Goal: Communication & Community: Answer question/provide support

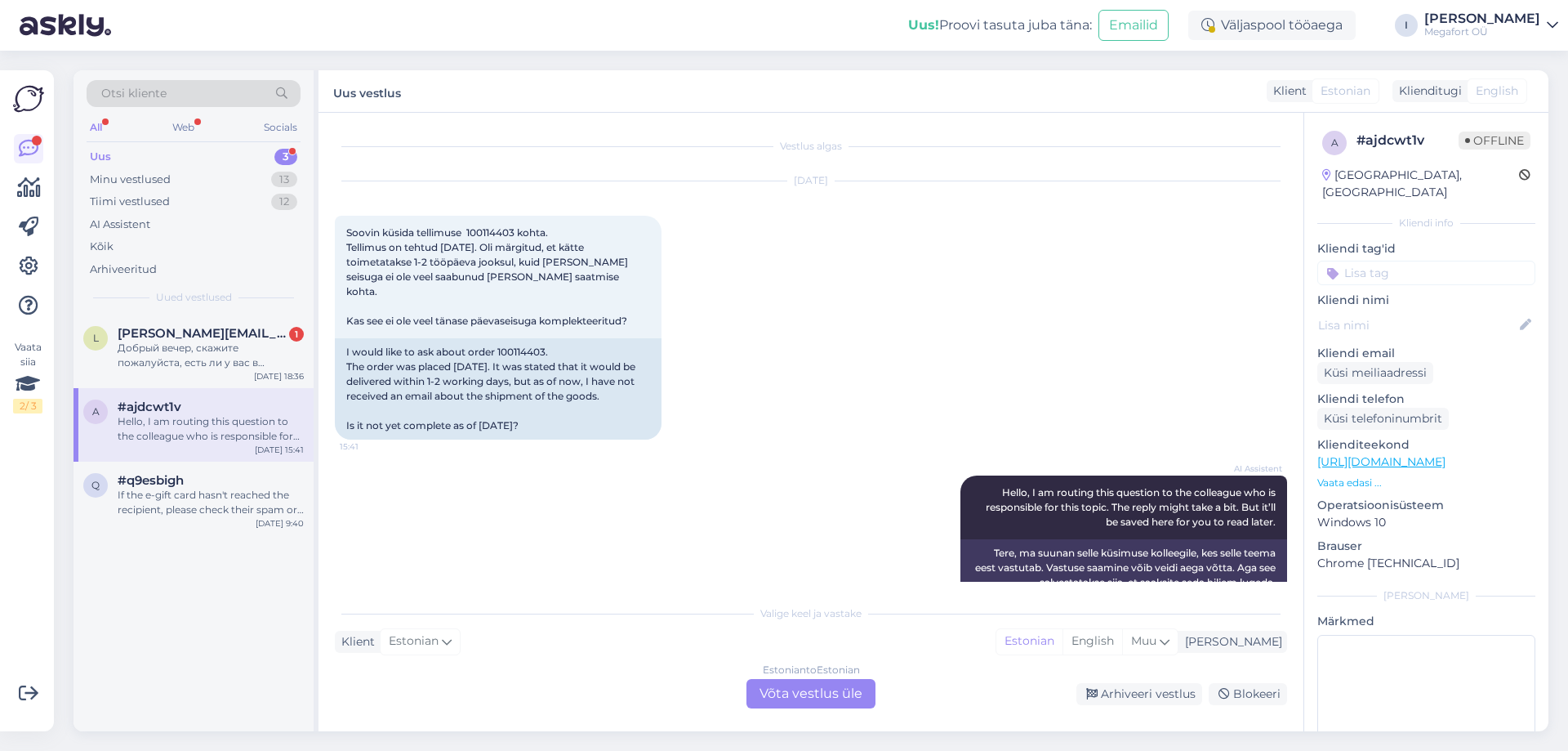
scroll to position [18, 0]
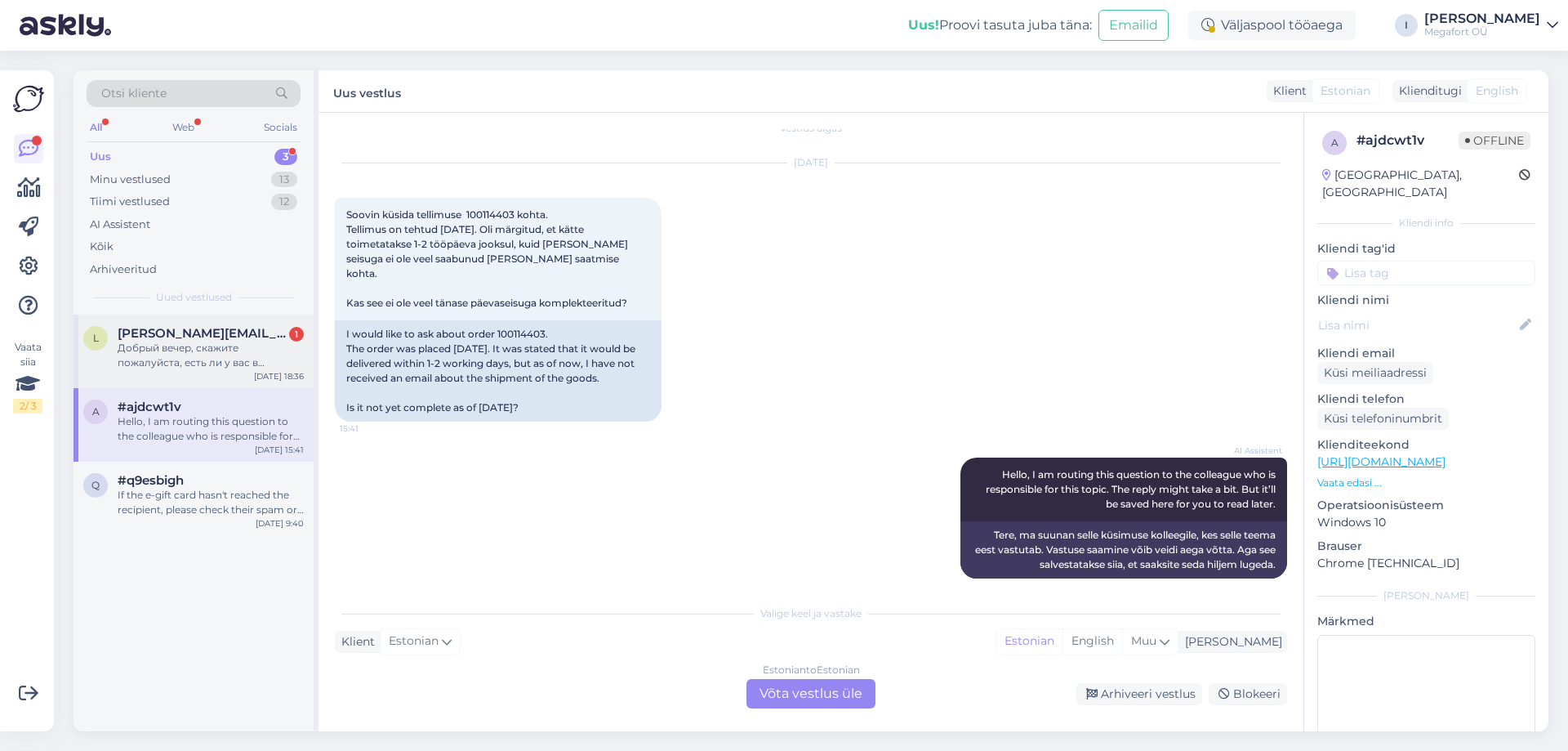
click at [204, 346] on div "Добрый вечер, скажите пожалуйста, есть ли у вас в продаже такие серьги, но в бе…" at bounding box center [211, 355] width 186 height 30
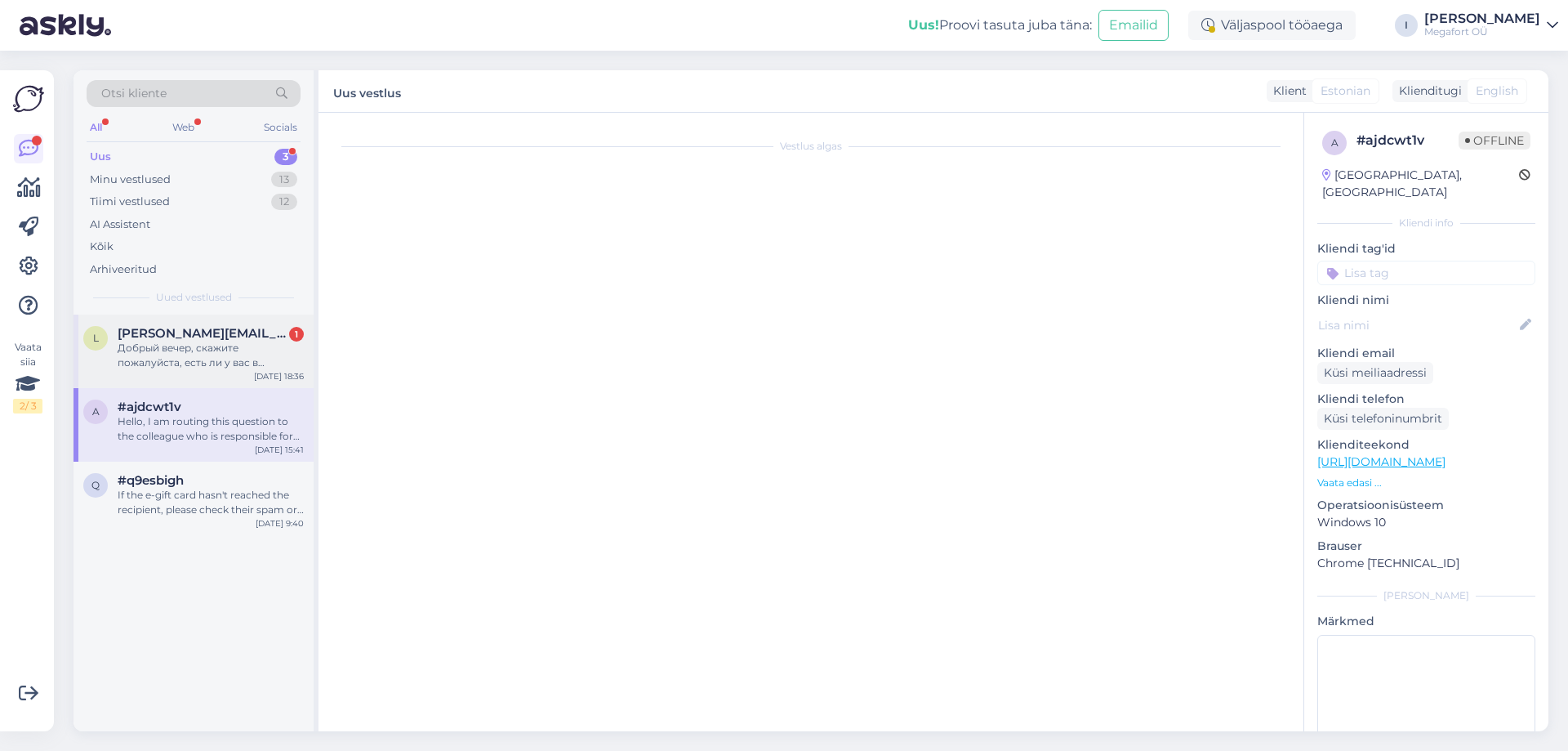
scroll to position [0, 0]
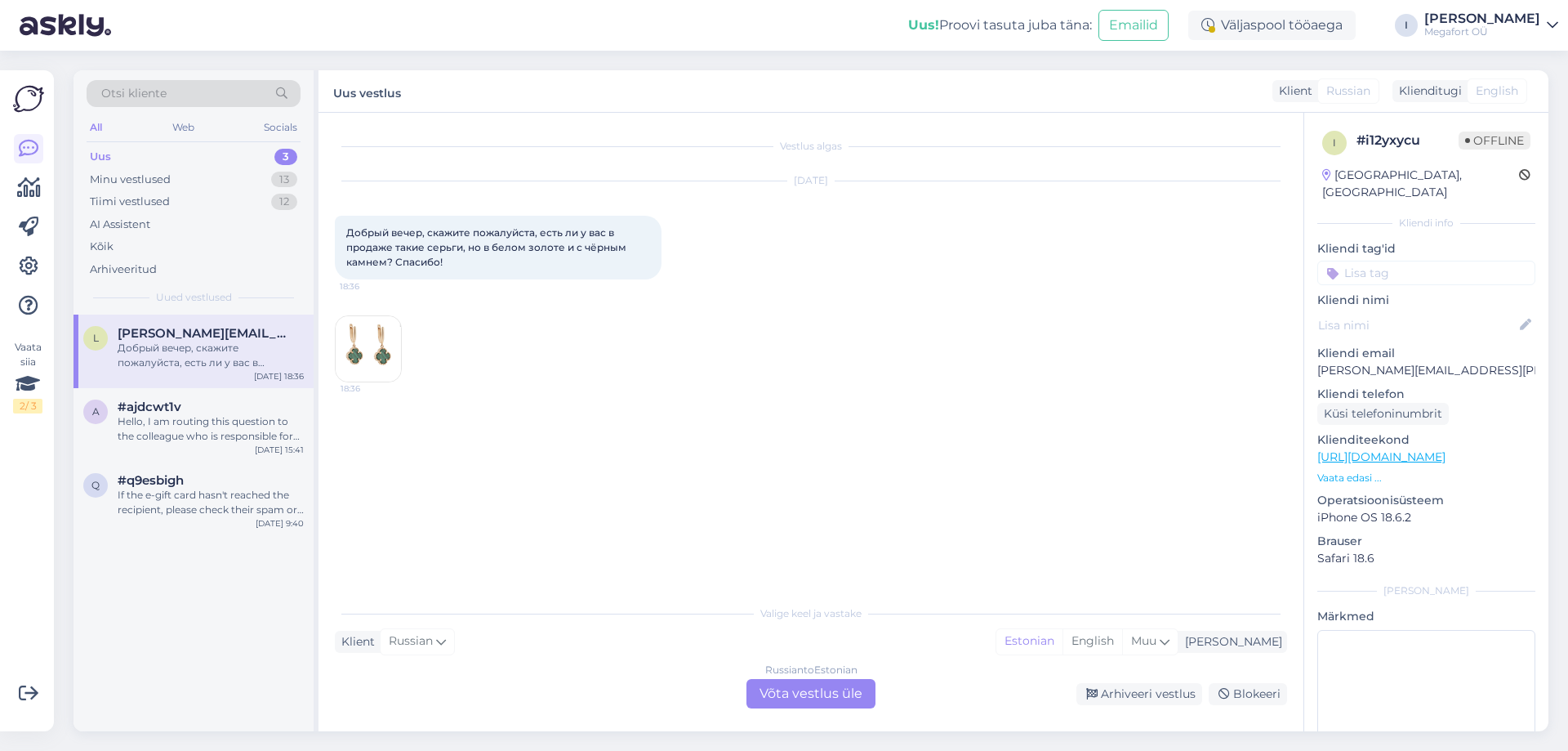
click at [368, 352] on img at bounding box center [368, 349] width 65 height 65
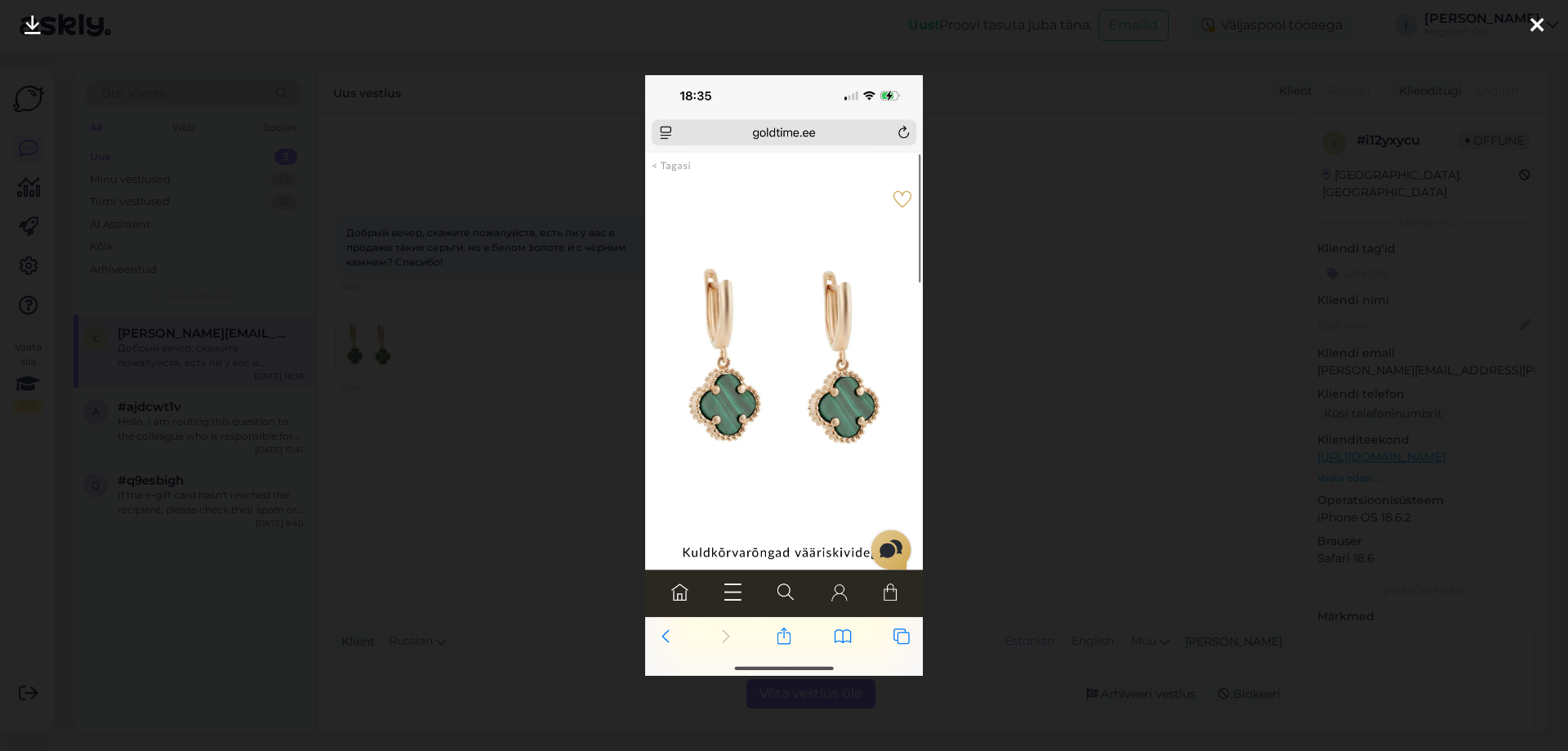
click at [484, 527] on div at bounding box center [784, 375] width 1568 height 751
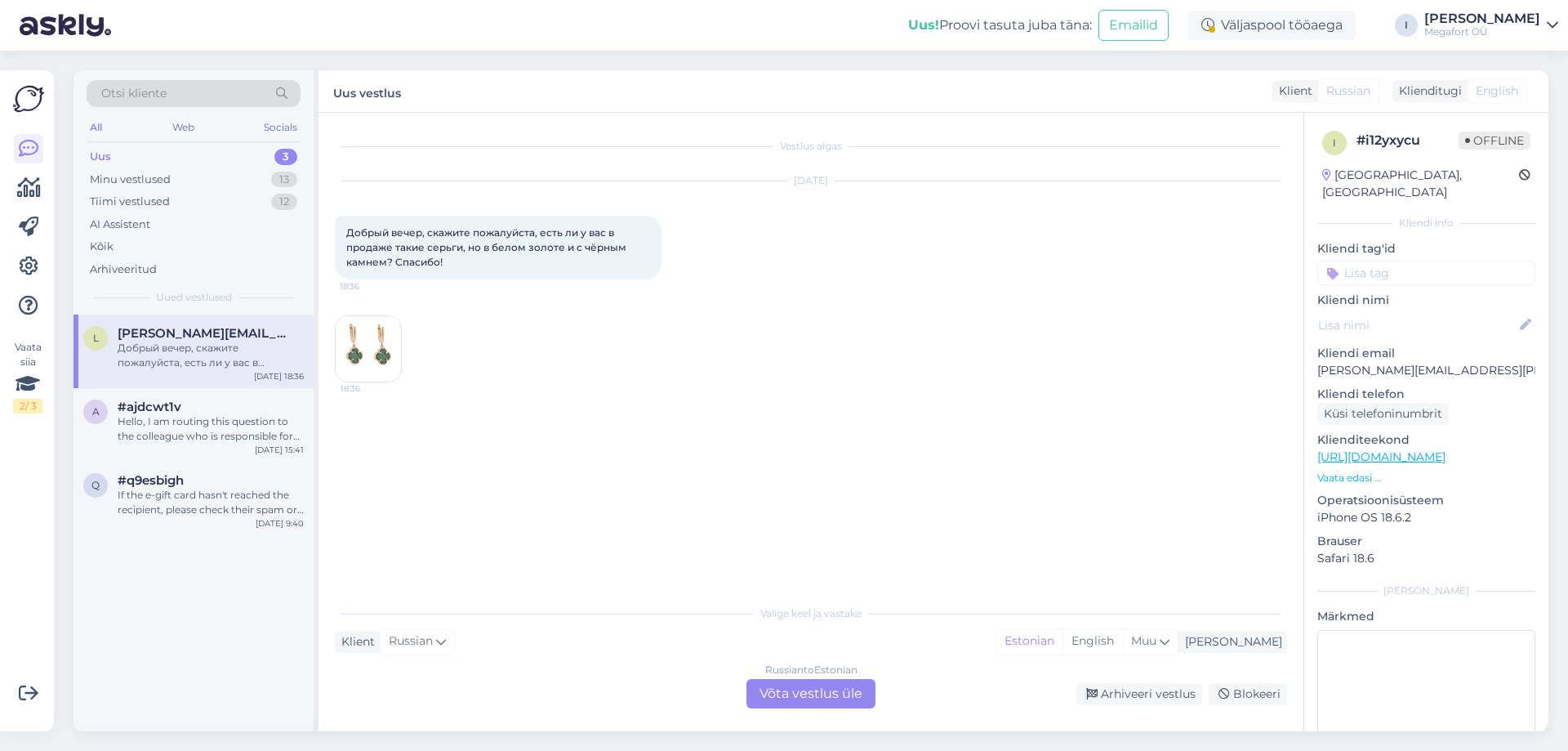
click at [790, 695] on div "Russian to Estonian Võta vestlus üle" at bounding box center [811, 694] width 129 height 30
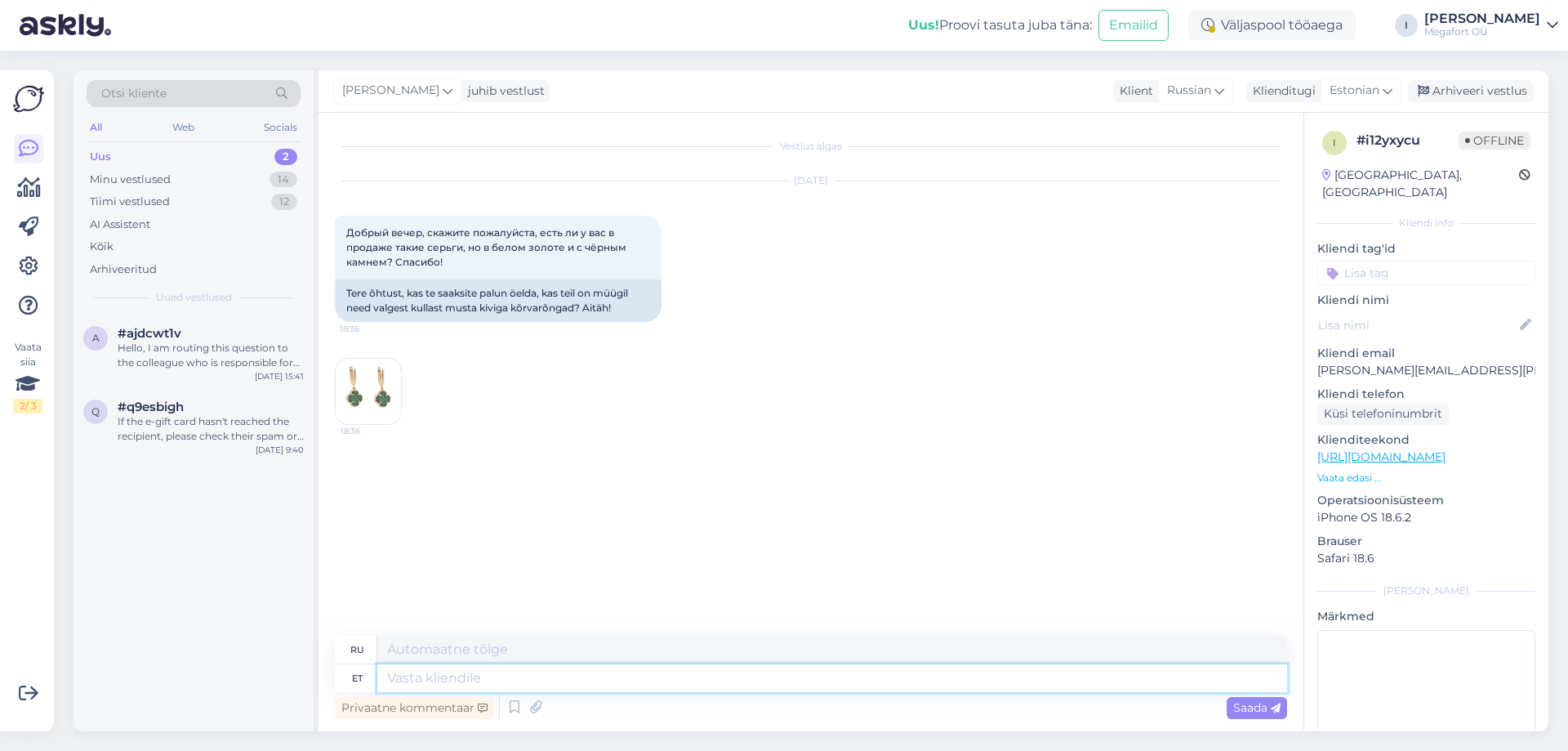
click at [641, 682] on textarea at bounding box center [832, 678] width 910 height 28
type textarea "Tere"
type textarea "Привет"
type textarea "Tere."
type textarea "Привет."
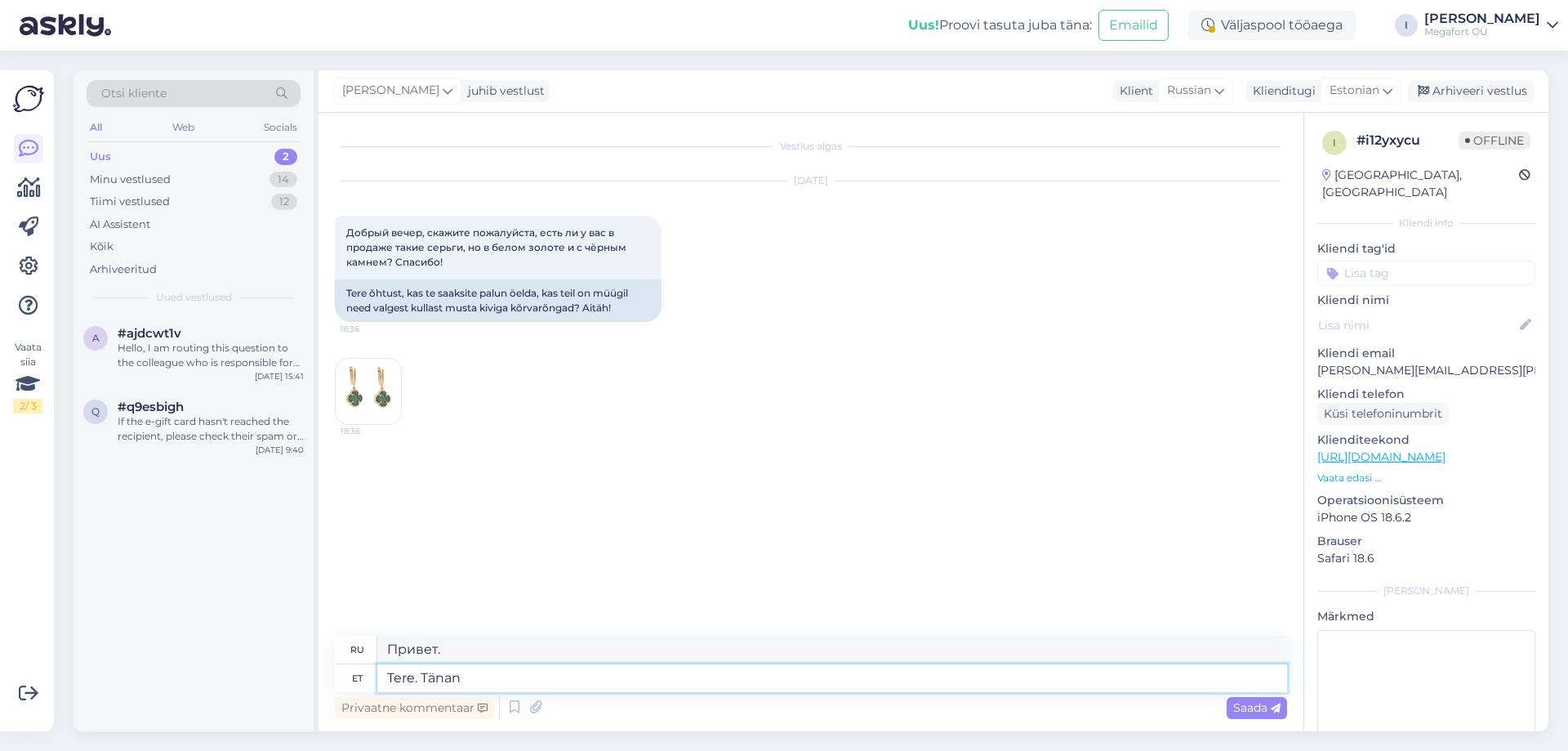
type textarea "Tere. Tänan"
type textarea "Здравствуйте. [GEOGRAPHIC_DATA]."
type textarea "Tere. Tänan päringu e"
type textarea "Здравствуйте. Спасибо за ваш запрос."
type textarea "Tere. Tänan päringu eest. Meie a"
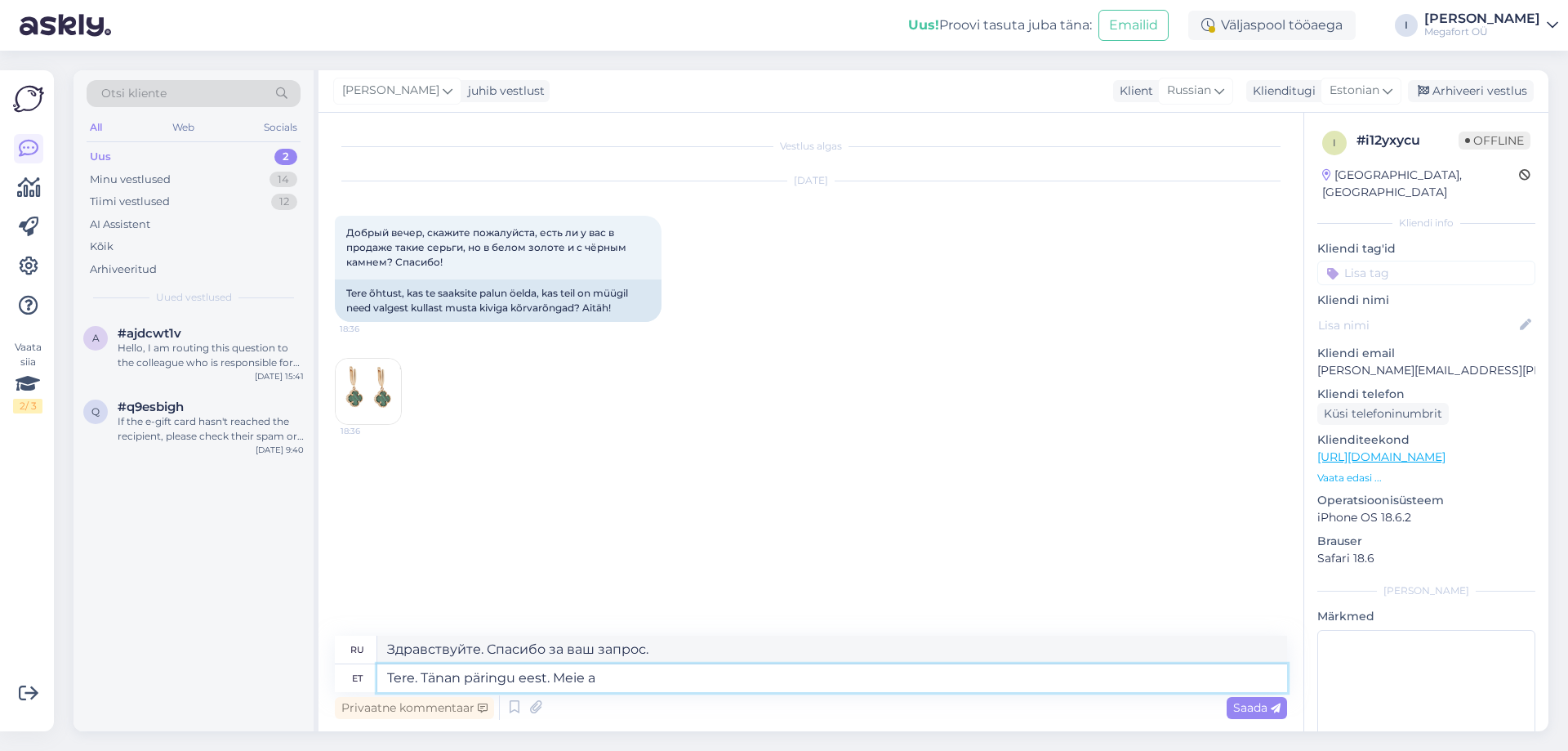
type textarea "Здравствуйте. Спасибо за ваш запрос. Мы"
type textarea "Tere. Tänan päringu eest. Meie valikus on"
type textarea "Здравствуйте. Спасибо за ваш запрос. В нашем ассортименте"
type textarea "Tere. Tänan päringu eest. Meie valikus on"
type textarea "Здравствуйте! Спасибо за ваш запрос. Наш выбор включает:"
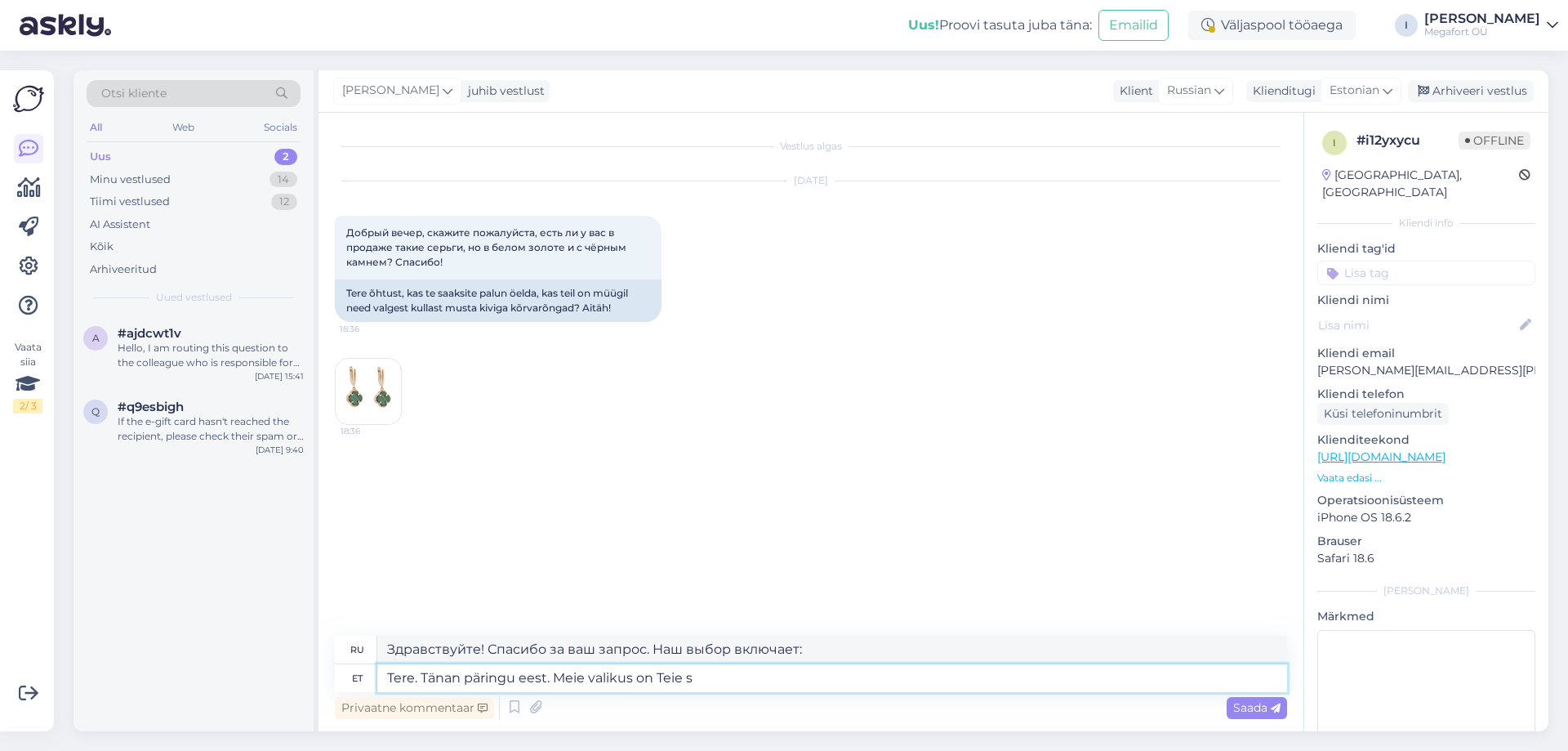
type textarea "Tere. Tänan päringu eest. Meie valikus on Teie so"
type textarea "Здравствуйте. Спасибо за ваш запрос. Ваш выбор у нас."
type textarea "Tere. Tänan päringu eest. Meie valikus on Teie soovile v"
type textarea "Здравствуйте! Спасибо за ваш запрос. У нас есть выбор, который вам подходит."
type textarea "Tere. Tänan päringu eest. Meie valikus on Teie soovile vastavaid k"
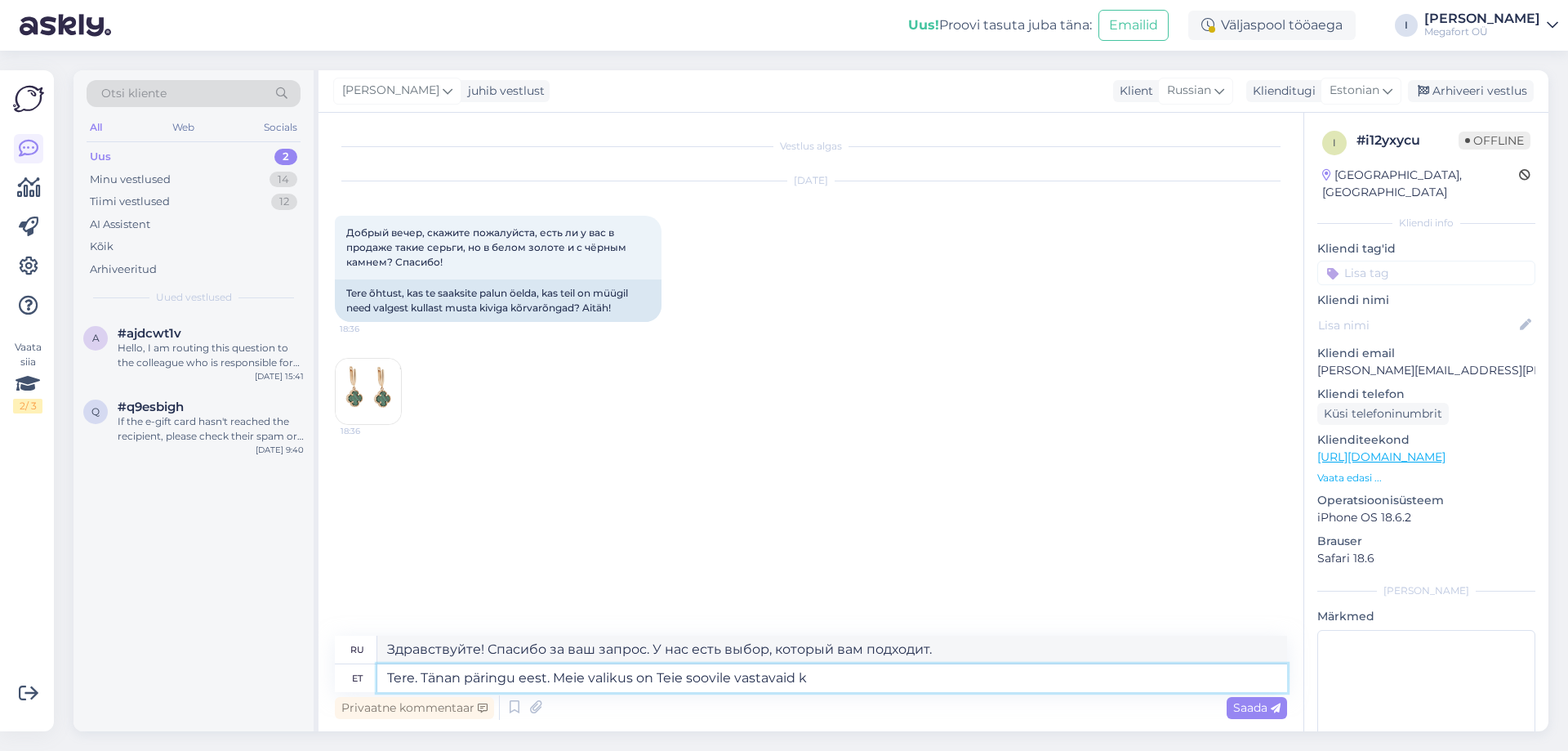
type textarea "Здравствуйте! Спасибо за ваш запрос. В нашем ассортименте есть товары, соответс…"
type textarea "Tere. Tänan päringu eest. Meie valikus on Teie soovile vastavaid kõrvarõngaid."
type textarea "Здравствуйте. Спасибо за ваш запрос. В нашей коллекции есть серьги, соответству…"
type textarea "Tere. Tänan päringu eest. Meie valikus on Teie soovile vastavaid kõrvarõngaid. L"
type textarea "Здравствуйте! Спасибо за ваш запрос. У нас есть серьги, которые соответствуют в…"
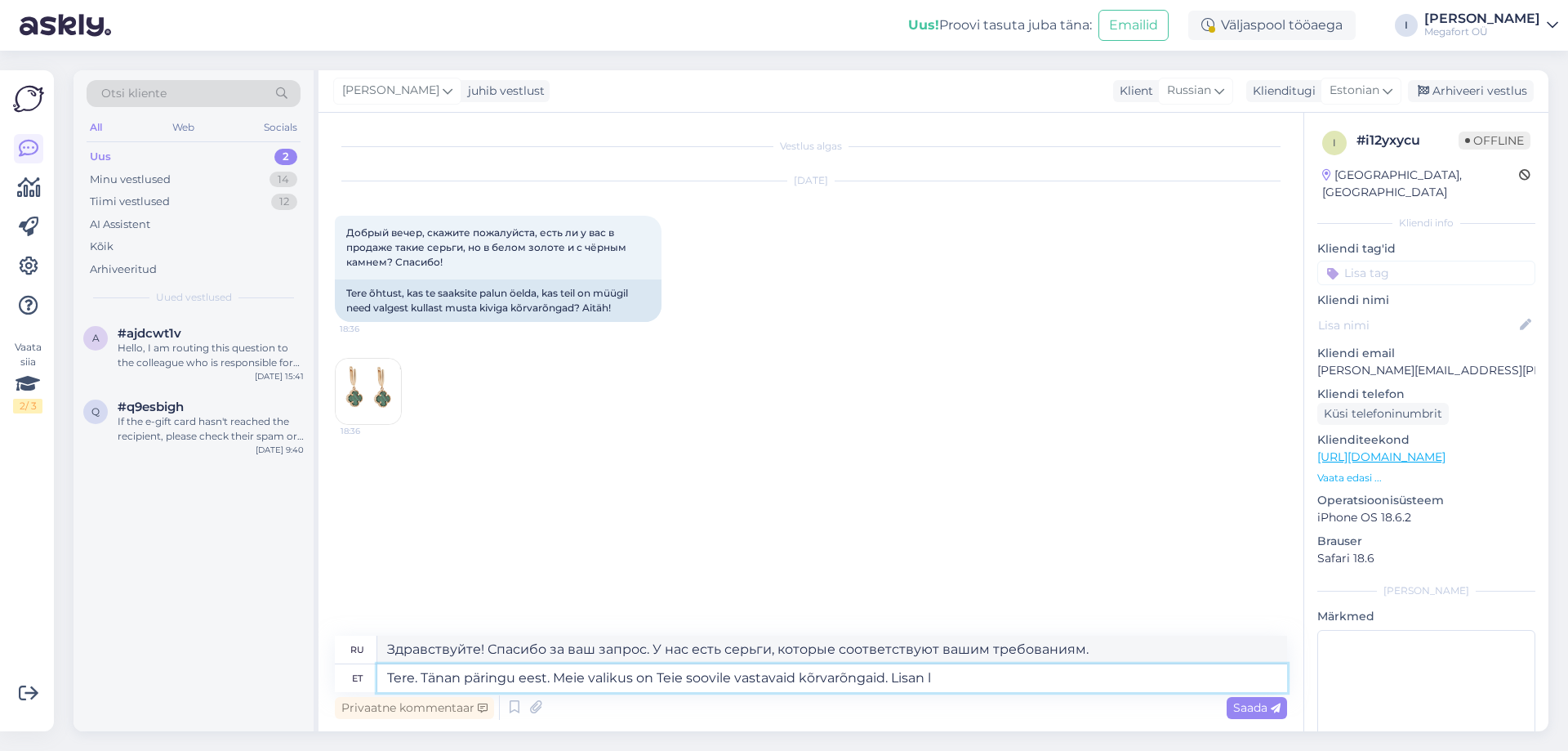
type textarea "Tere. Tänan päringu eest. Meie valikus on Teie soovile vastavaid kõrvarõngaid. …"
type textarea "Здравствуйте! Спасибо за ваш запрос. У нас есть серьги, соответствующие вашему …"
type textarea "Tere. Tänan päringu eest. Meie valikus on Teie soovile vastavaid kõrvarõngaid. …"
type textarea "Здравствуйте. Спасибо за ваш запрос. У нас есть серьги, соответствующие вашему …"
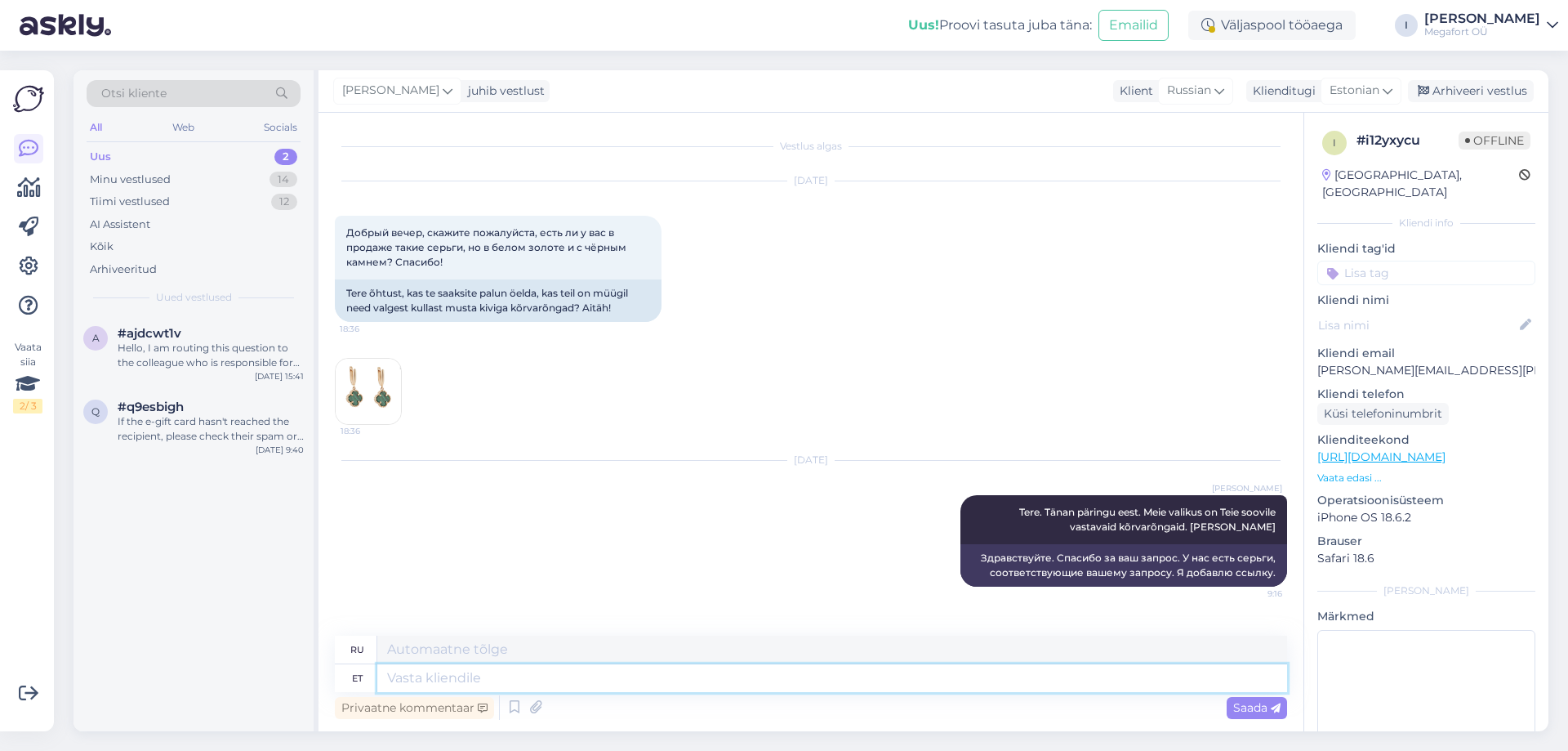
paste textarea "[URL][DOMAIN_NAME]"
type textarea "[URL][DOMAIN_NAME]"
